Goal: Information Seeking & Learning: Learn about a topic

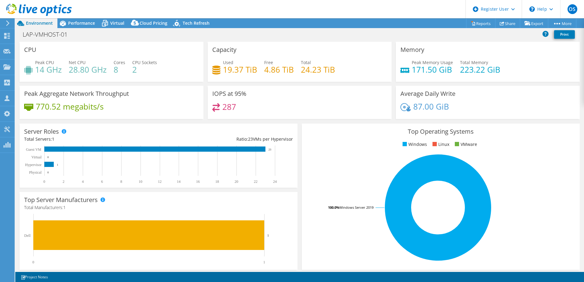
select select "EULondon"
select select "GBP"
click at [80, 20] on span "Performance" at bounding box center [81, 23] width 27 height 6
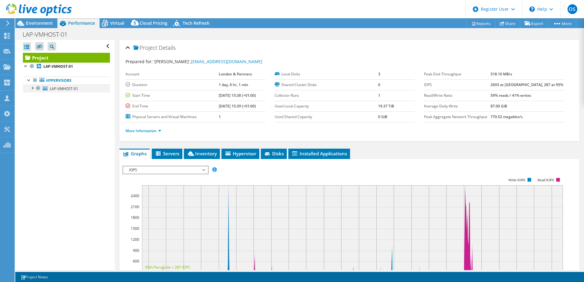
click at [33, 89] on div at bounding box center [32, 88] width 6 height 6
click at [162, 153] on span "Servers" at bounding box center [167, 153] width 24 height 6
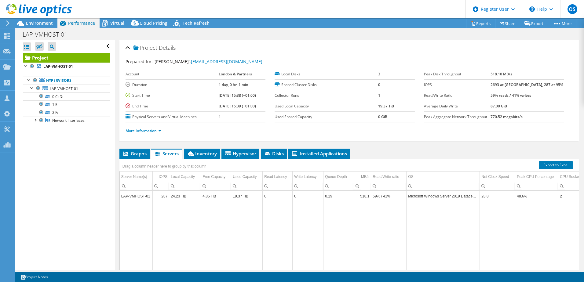
click at [357, 48] on div "Project Details" at bounding box center [348, 48] width 447 height 13
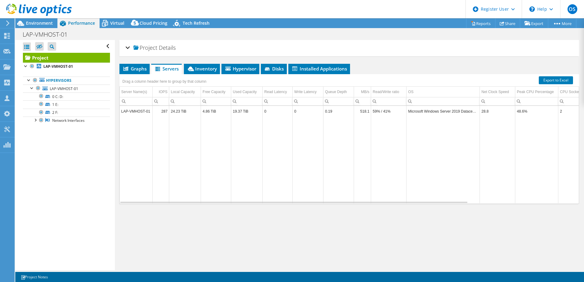
click at [337, 48] on div "Project Details" at bounding box center [348, 48] width 447 height 13
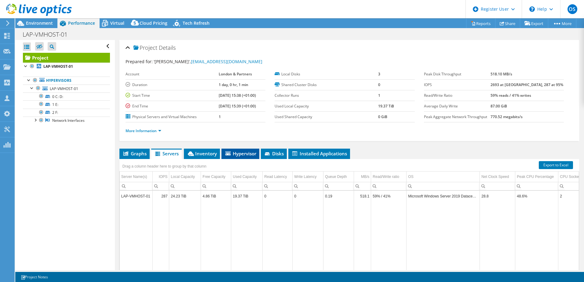
click at [234, 153] on span "Hypervisor" at bounding box center [240, 153] width 32 height 6
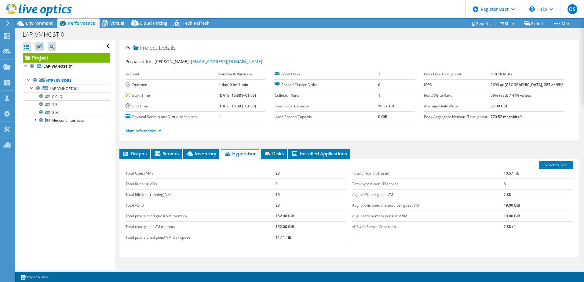
click at [34, 17] on link at bounding box center [39, 14] width 66 height 5
click at [38, 23] on span "Environment" at bounding box center [39, 23] width 27 height 6
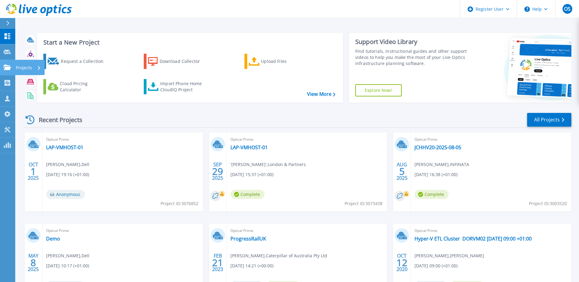
click at [9, 71] on link "Projects Projects" at bounding box center [7, 68] width 15 height 16
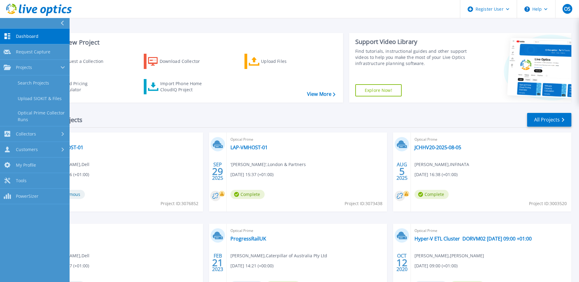
click at [192, 115] on div "Recent Projects All Projects" at bounding box center [298, 119] width 548 height 15
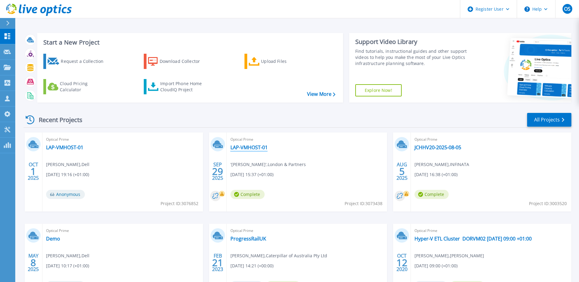
click at [255, 149] on link "LAP-VMHOST-01" at bounding box center [248, 147] width 37 height 6
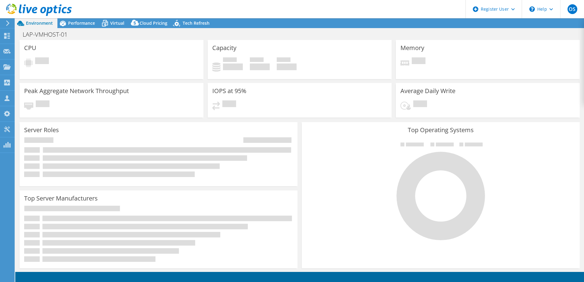
select select "EULondon"
select select "GBP"
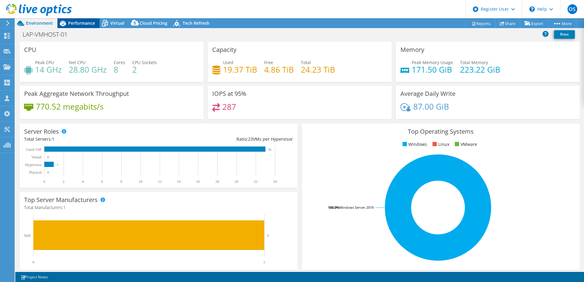
click at [73, 25] on span "Performance" at bounding box center [81, 23] width 27 height 6
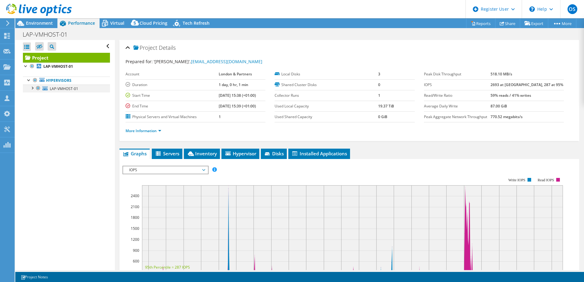
click at [34, 88] on div at bounding box center [32, 88] width 6 height 6
click at [59, 90] on span "LAP-VMHOST-01" at bounding box center [64, 88] width 28 height 5
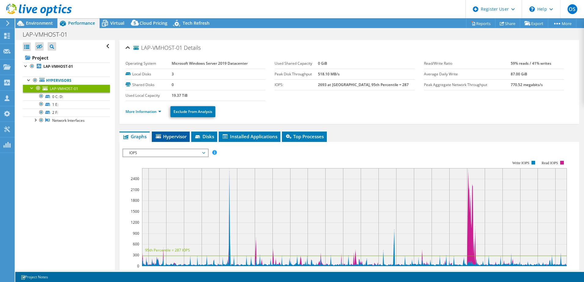
click at [167, 136] on span "Hypervisor" at bounding box center [171, 136] width 32 height 6
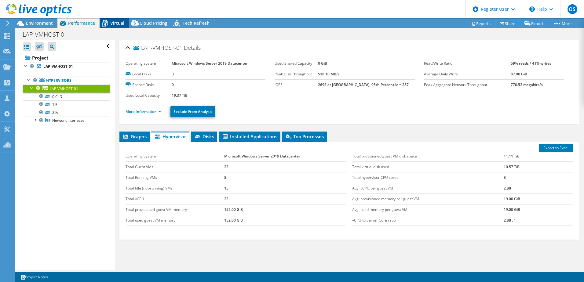
click at [114, 26] on div "Virtual" at bounding box center [114, 23] width 29 height 10
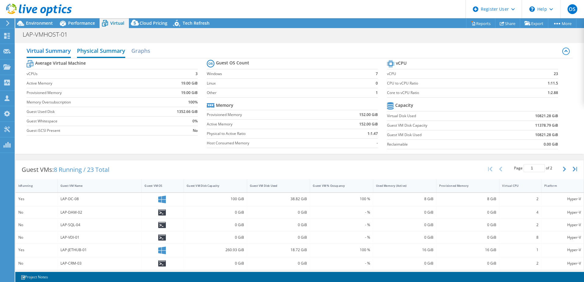
click at [116, 53] on h2 "Physical Summary" at bounding box center [101, 51] width 48 height 13
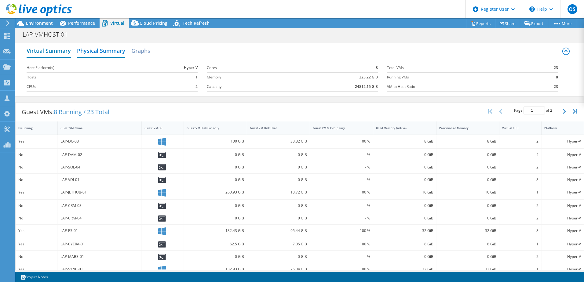
click at [55, 54] on h2 "Virtual Summary" at bounding box center [49, 51] width 44 height 13
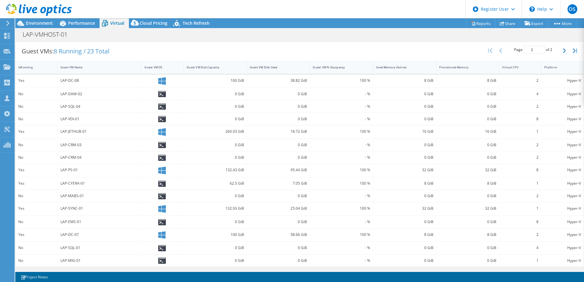
scroll to position [27, 0]
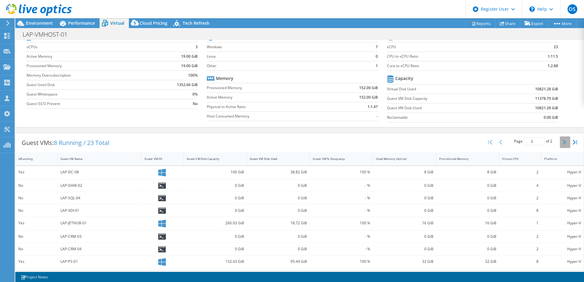
click at [563, 143] on icon "button" at bounding box center [564, 142] width 3 height 5
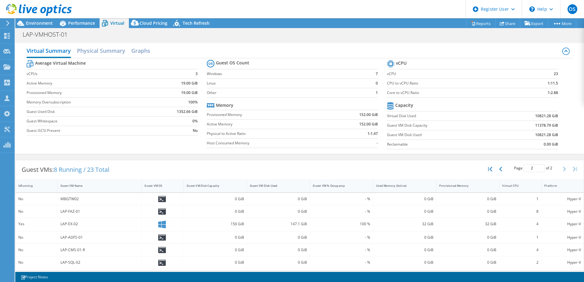
drag, startPoint x: 81, startPoint y: 23, endPoint x: 66, endPoint y: 20, distance: 16.2
click at [81, 23] on span "Performance" at bounding box center [81, 23] width 27 height 6
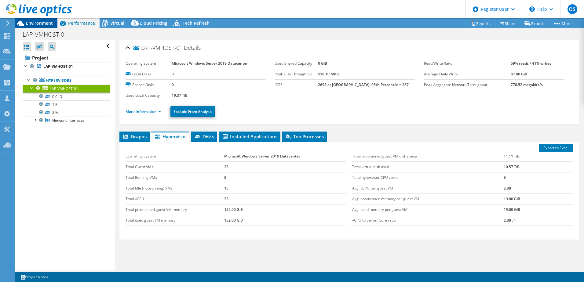
click at [38, 23] on span "Environment" at bounding box center [39, 23] width 27 height 6
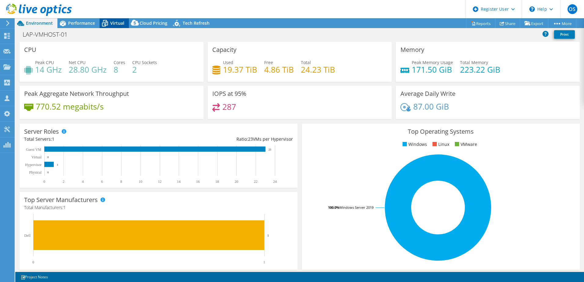
click at [115, 22] on span "Virtual" at bounding box center [117, 23] width 14 height 6
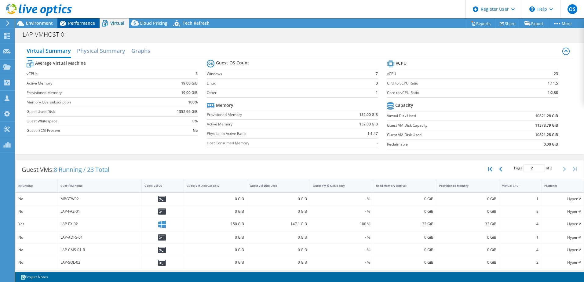
click at [76, 25] on span "Performance" at bounding box center [81, 23] width 27 height 6
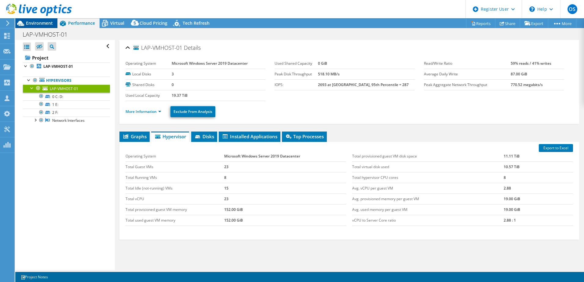
click at [37, 23] on span "Environment" at bounding box center [39, 23] width 27 height 6
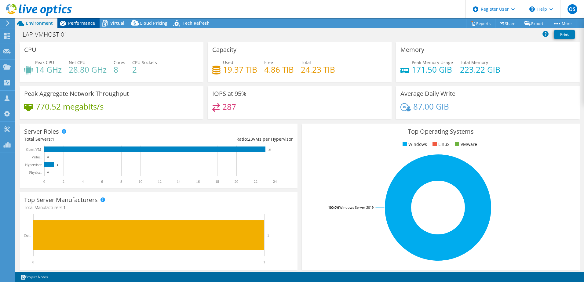
click at [74, 24] on span "Performance" at bounding box center [81, 23] width 27 height 6
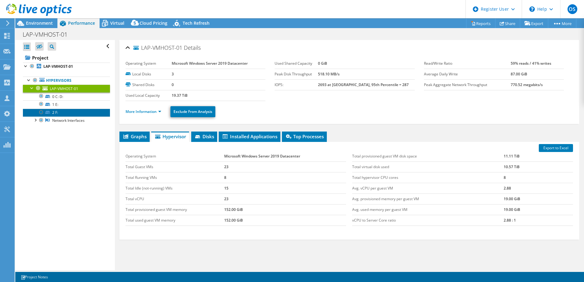
click at [54, 113] on link "2 F:" at bounding box center [66, 113] width 87 height 8
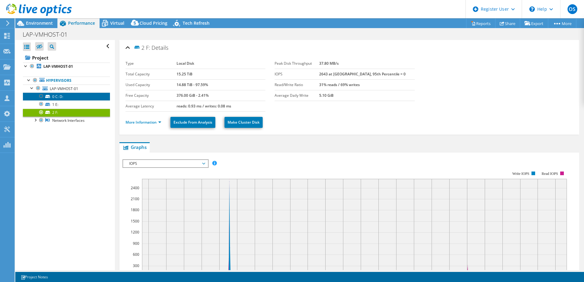
click at [64, 99] on link "0 C: D:" at bounding box center [66, 96] width 87 height 8
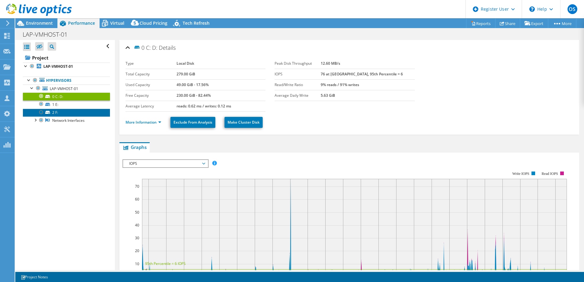
click at [57, 111] on link "2 F:" at bounding box center [66, 113] width 87 height 8
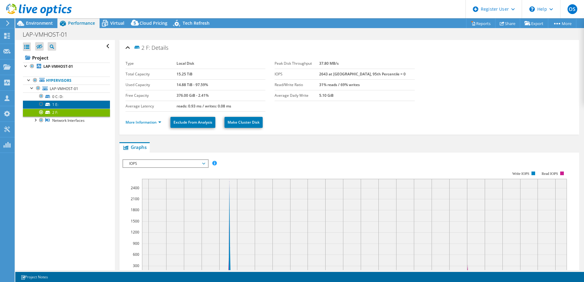
click at [56, 105] on link "1 E:" at bounding box center [66, 104] width 87 height 8
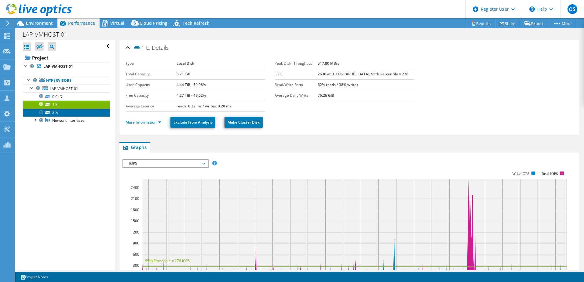
click at [56, 114] on link "2 F:" at bounding box center [66, 113] width 87 height 8
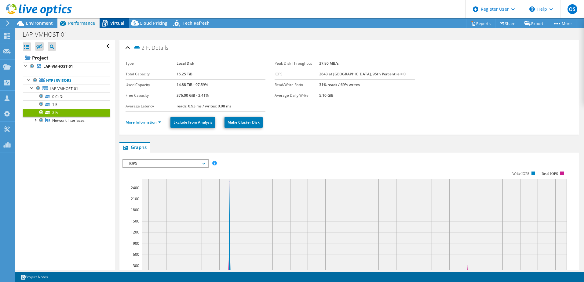
click at [113, 19] on div "Virtual" at bounding box center [114, 23] width 29 height 10
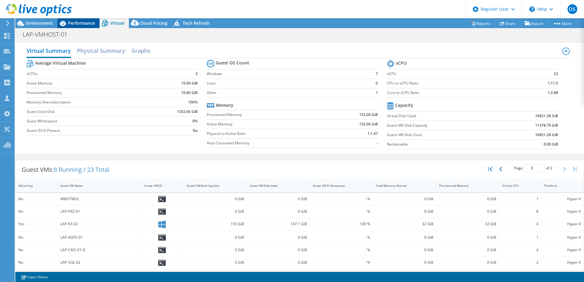
click at [82, 23] on span "Performance" at bounding box center [81, 23] width 27 height 6
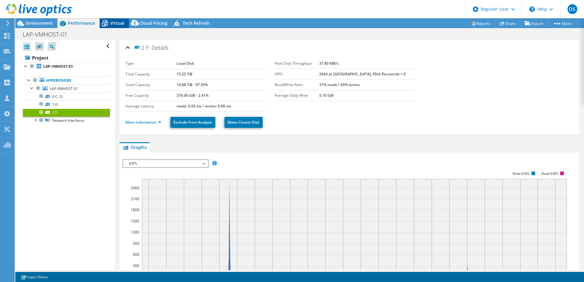
click at [120, 20] on span "Virtual" at bounding box center [117, 23] width 14 height 6
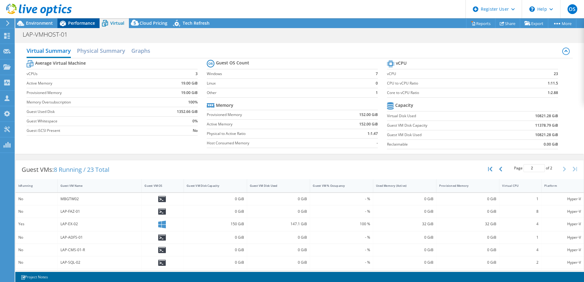
click at [75, 25] on span "Performance" at bounding box center [81, 23] width 27 height 6
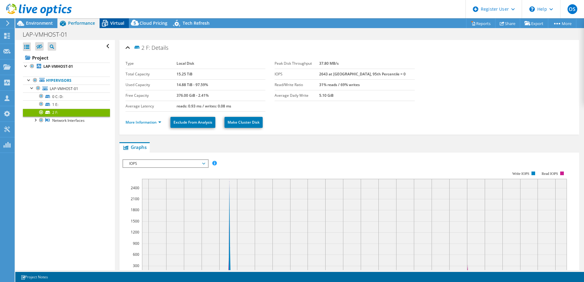
click at [119, 23] on span "Virtual" at bounding box center [117, 23] width 14 height 6
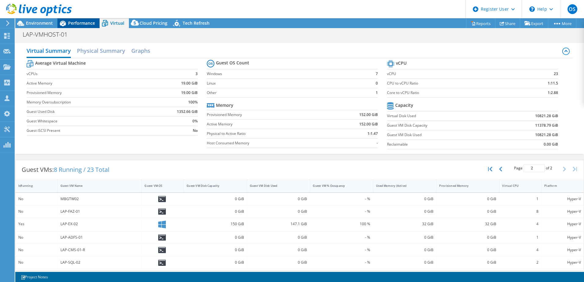
click at [82, 26] on span "Performance" at bounding box center [81, 23] width 27 height 6
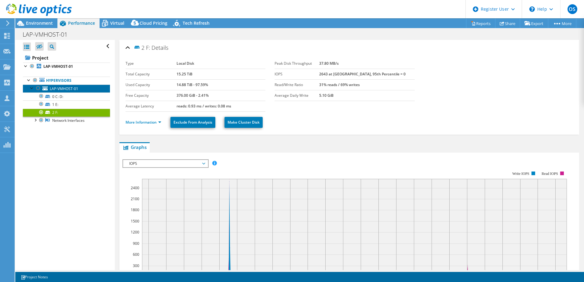
click at [55, 86] on span "LAP-VMHOST-01" at bounding box center [64, 88] width 28 height 5
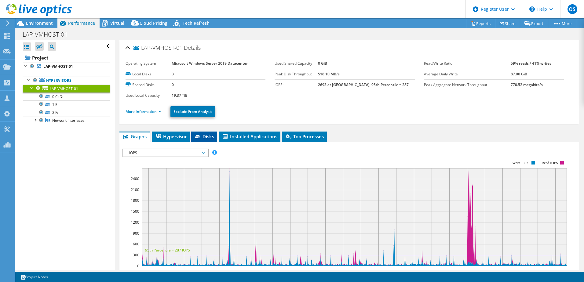
click at [203, 137] on span "Disks" at bounding box center [204, 136] width 20 height 6
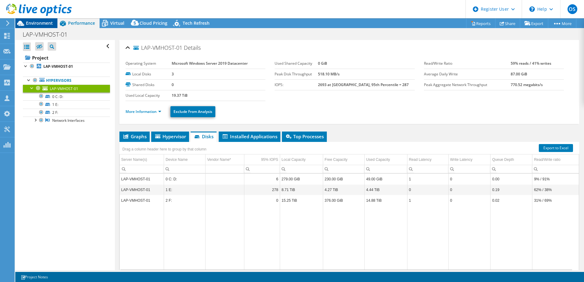
click at [45, 24] on span "Environment" at bounding box center [39, 23] width 27 height 6
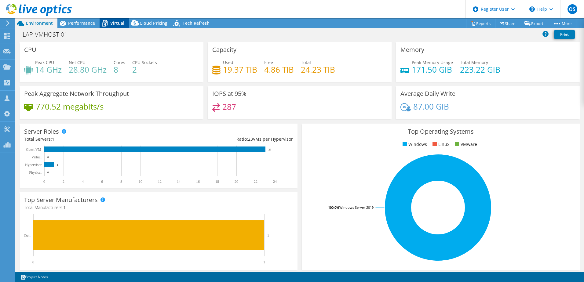
click at [109, 23] on icon at bounding box center [105, 23] width 11 height 11
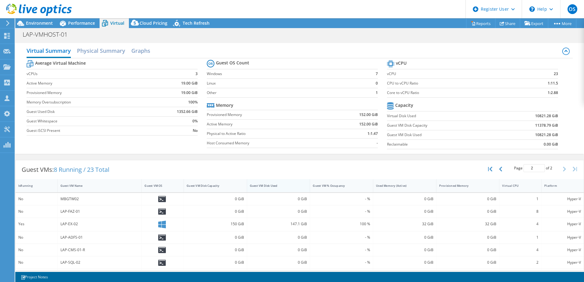
click at [267, 185] on div "Guest VM Disk Used" at bounding box center [275, 186] width 50 height 4
type input "1"
click at [274, 186] on div "Guest VM Disk Used" at bounding box center [275, 186] width 50 height 4
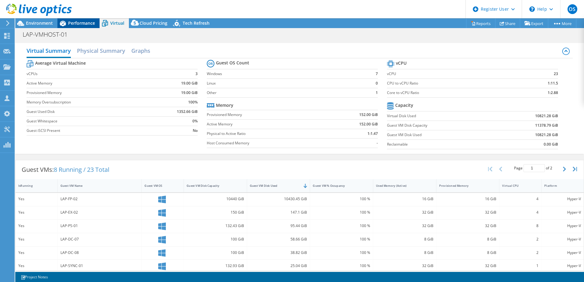
click at [84, 22] on span "Performance" at bounding box center [81, 23] width 27 height 6
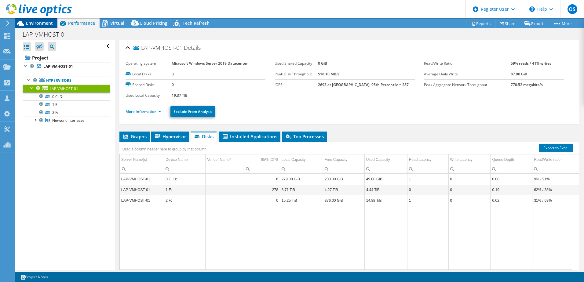
click at [38, 24] on span "Environment" at bounding box center [39, 23] width 27 height 6
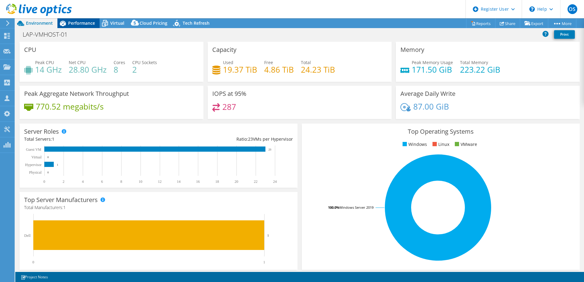
click at [87, 24] on span "Performance" at bounding box center [81, 23] width 27 height 6
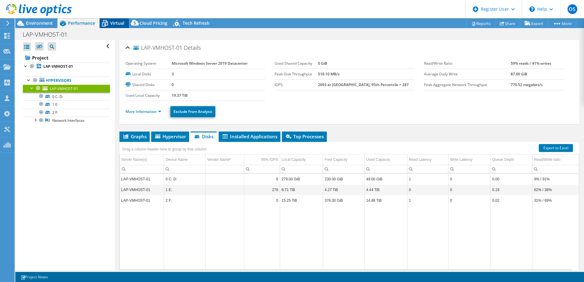
click at [114, 27] on div "Virtual" at bounding box center [114, 23] width 29 height 10
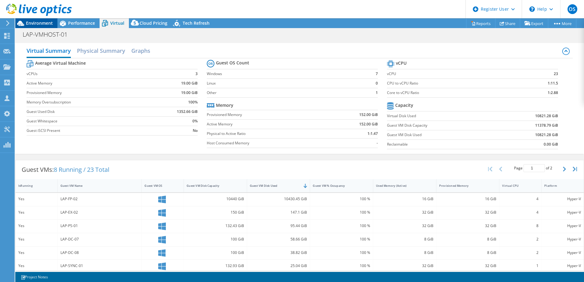
click at [35, 22] on span "Environment" at bounding box center [39, 23] width 27 height 6
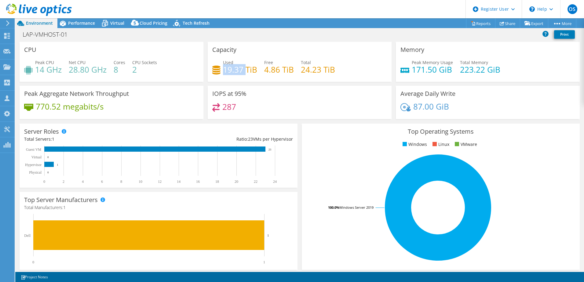
drag, startPoint x: 223, startPoint y: 71, endPoint x: 246, endPoint y: 71, distance: 22.6
click at [246, 71] on h4 "19.37 TiB" at bounding box center [240, 69] width 34 height 7
click at [116, 24] on span "Virtual" at bounding box center [117, 23] width 14 height 6
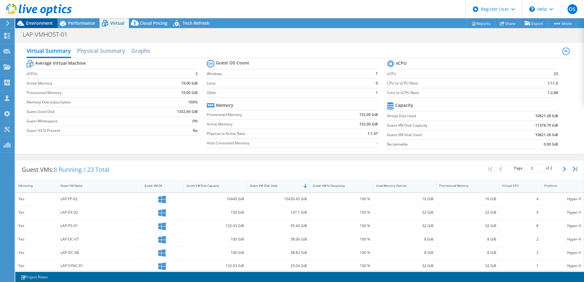
click at [39, 22] on span "Environment" at bounding box center [39, 23] width 27 height 6
